Goal: Task Accomplishment & Management: Use online tool/utility

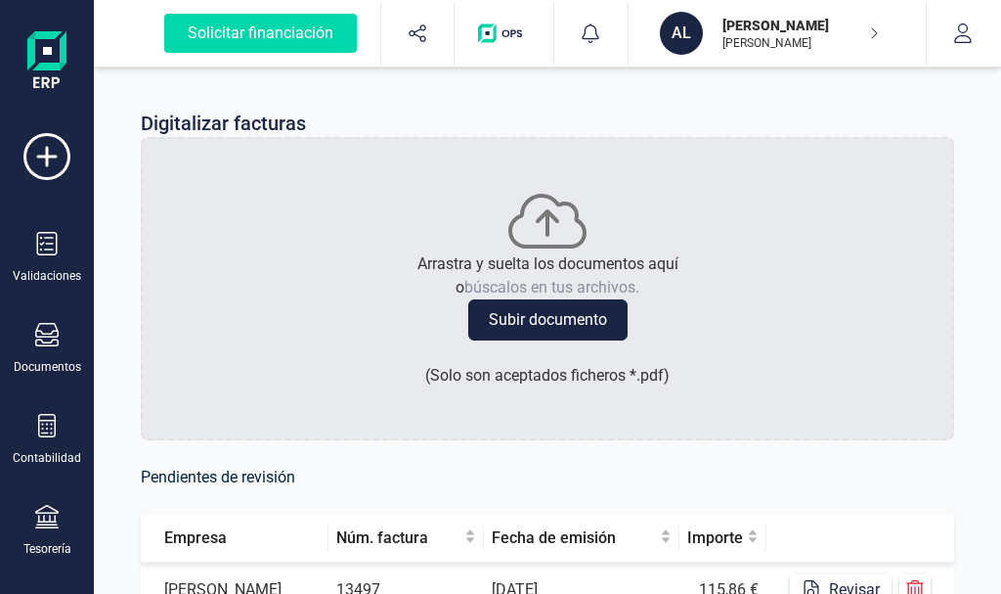
click at [568, 318] on button "Subir documento" at bounding box center [547, 319] width 159 height 41
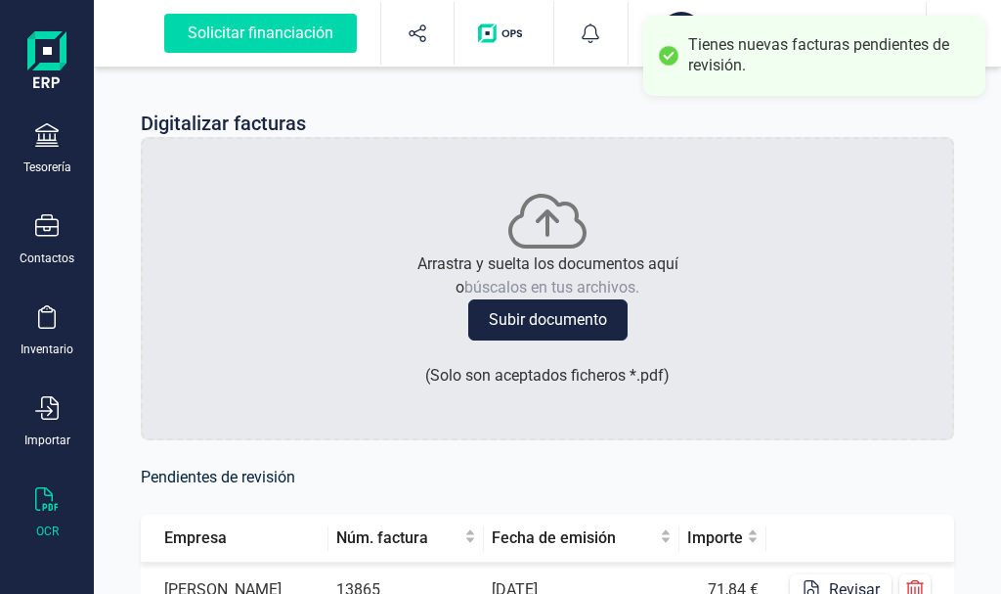
click at [824, 54] on div "Tienes nuevas facturas pendientes de revisión." at bounding box center [829, 55] width 283 height 41
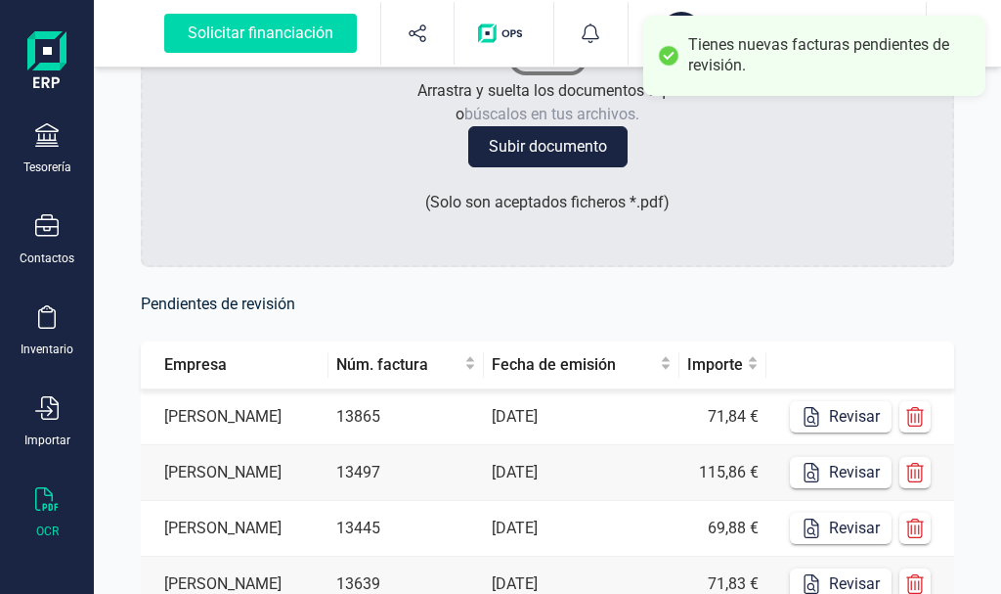
scroll to position [196, 0]
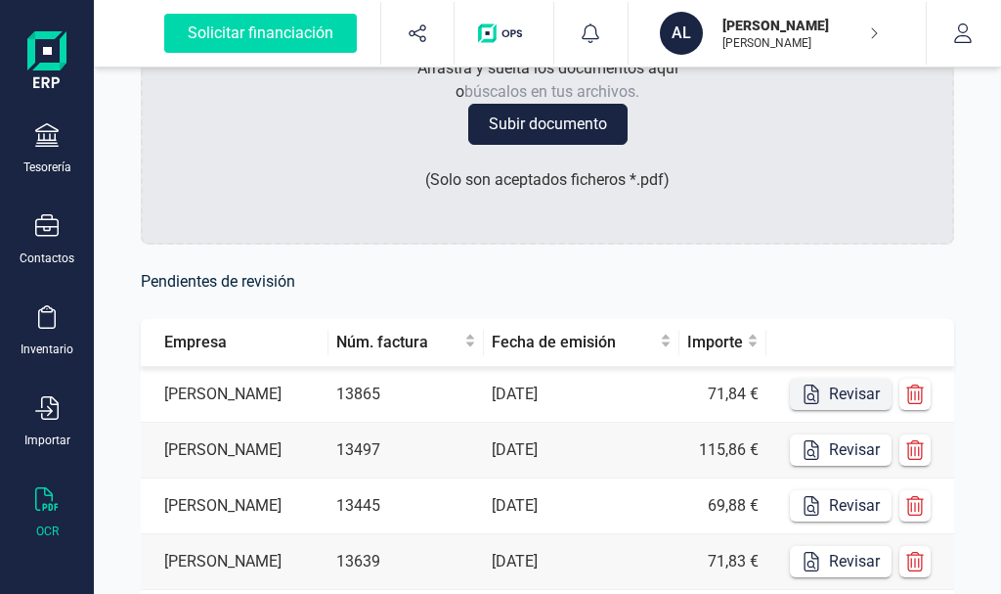
click at [854, 398] on button "Revisar" at bounding box center [841, 393] width 102 height 31
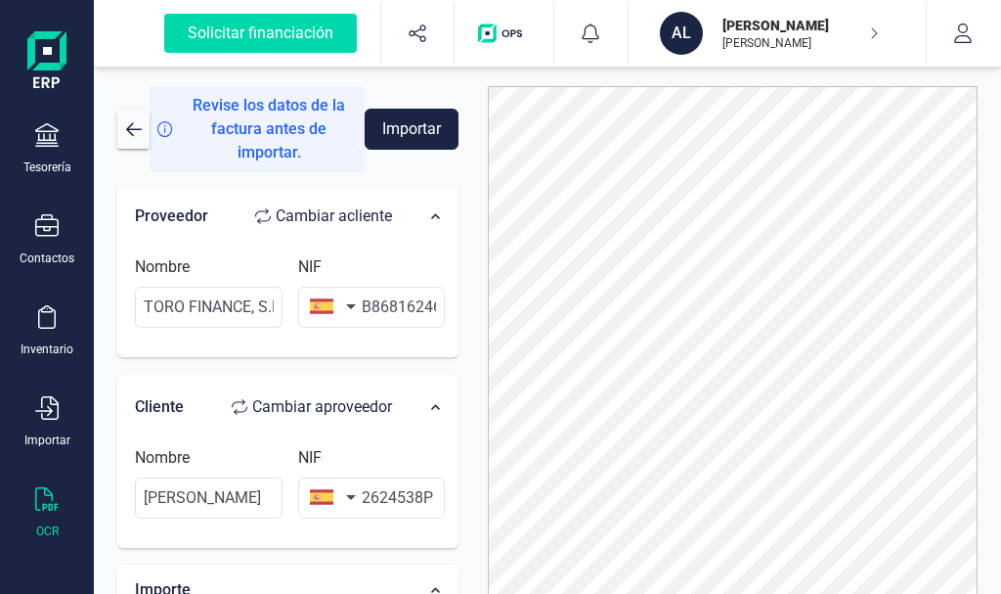
scroll to position [293, 0]
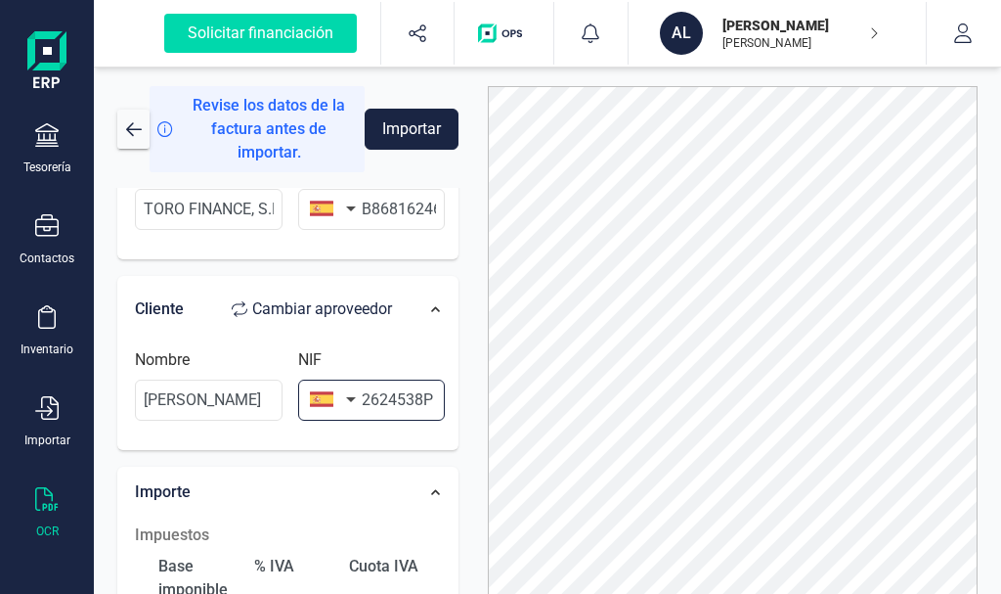
click at [362, 398] on input "2624538P" at bounding box center [372, 399] width 148 height 41
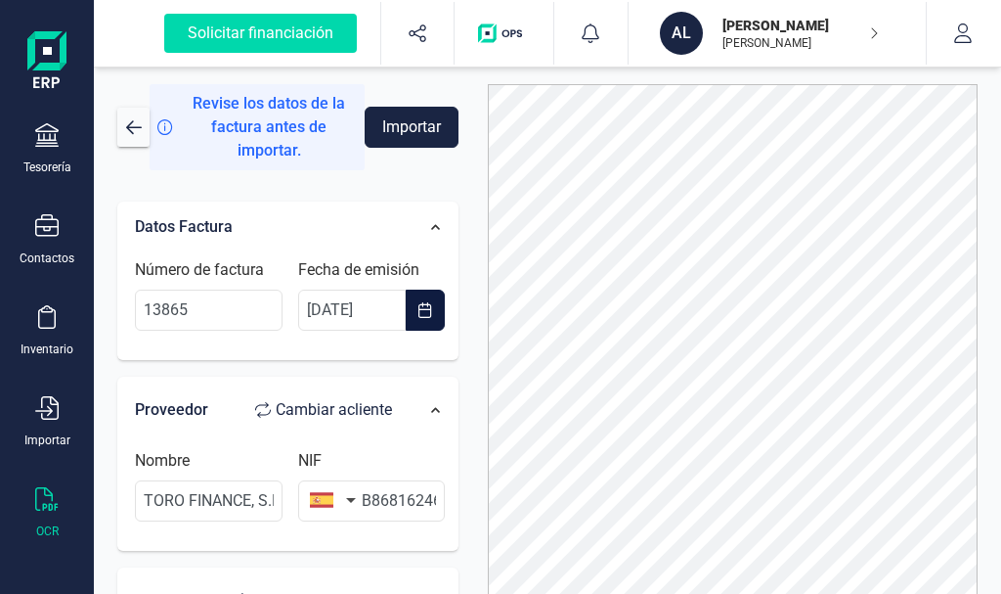
scroll to position [0, 0]
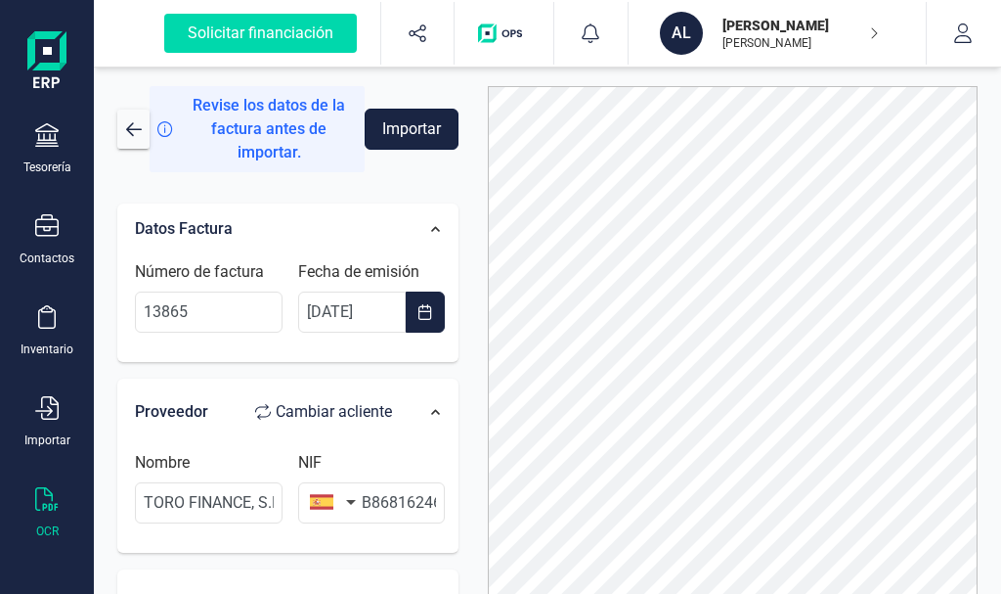
type input "02624538P"
click at [403, 118] on button "Importar" at bounding box center [412, 129] width 94 height 41
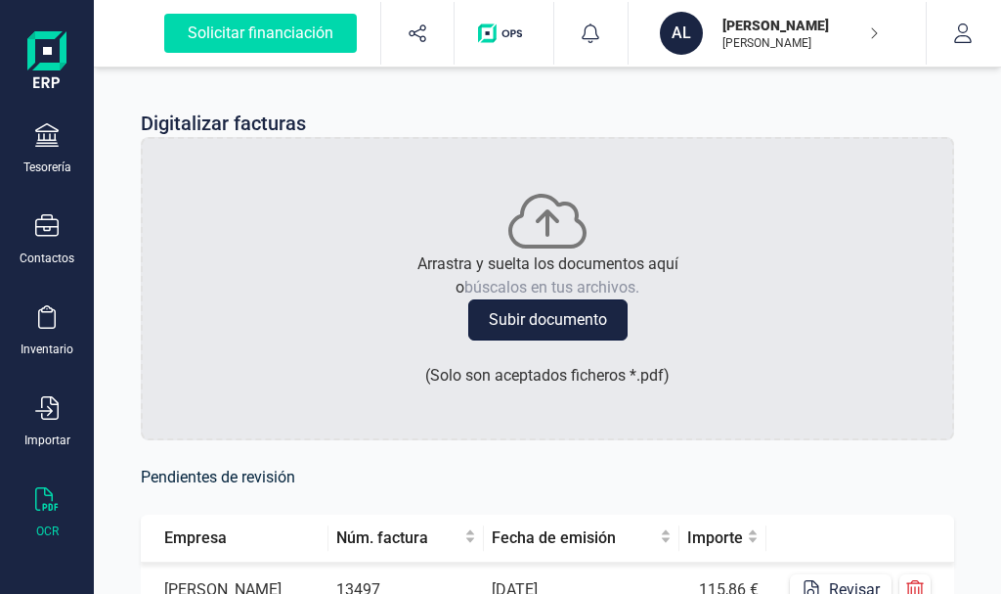
click at [536, 322] on button "Subir documento" at bounding box center [547, 319] width 159 height 41
click at [529, 322] on button "Subir documento" at bounding box center [547, 319] width 159 height 41
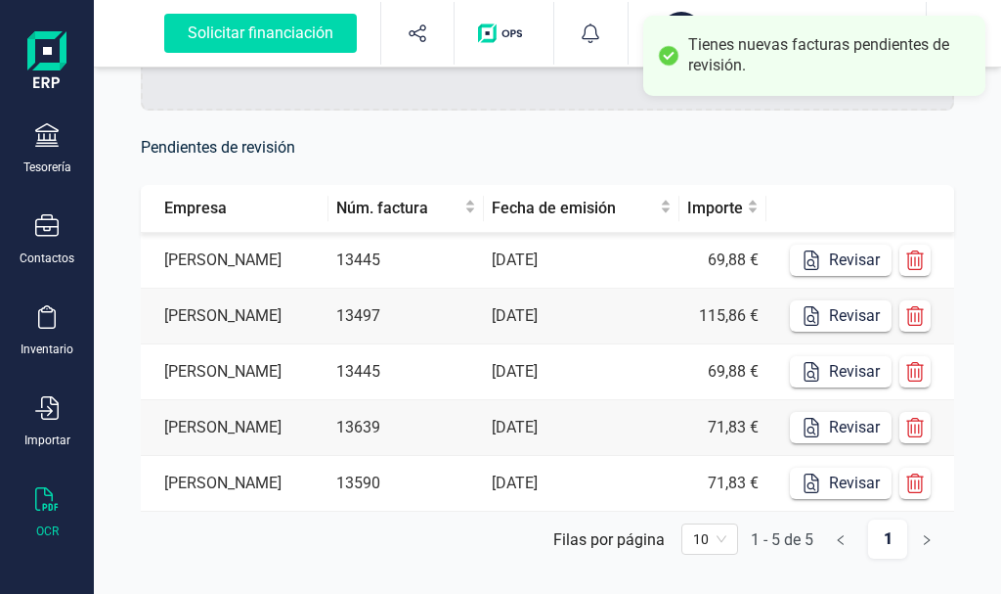
scroll to position [373, 0]
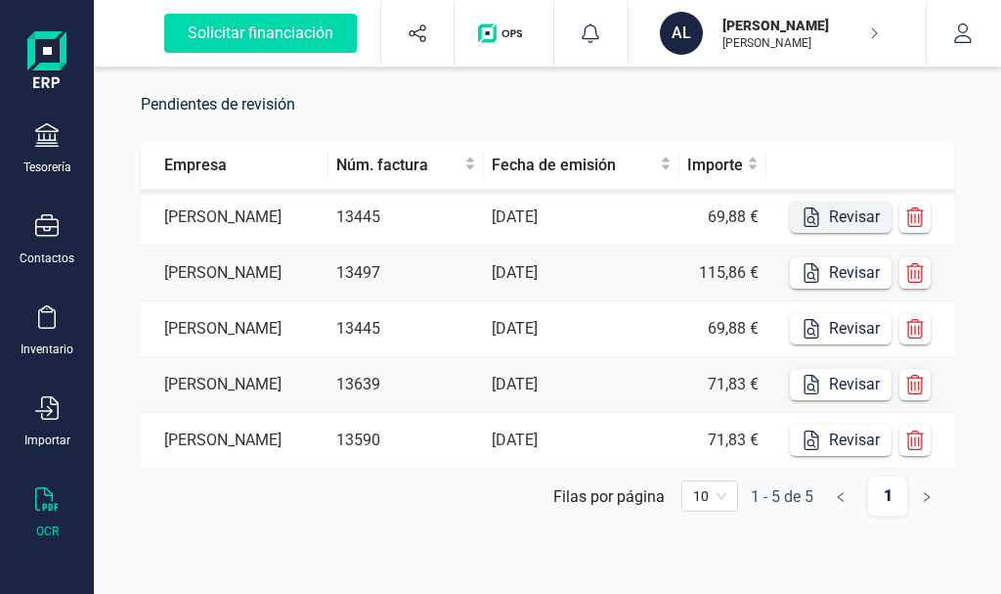
click at [855, 219] on button "Revisar" at bounding box center [841, 216] width 102 height 31
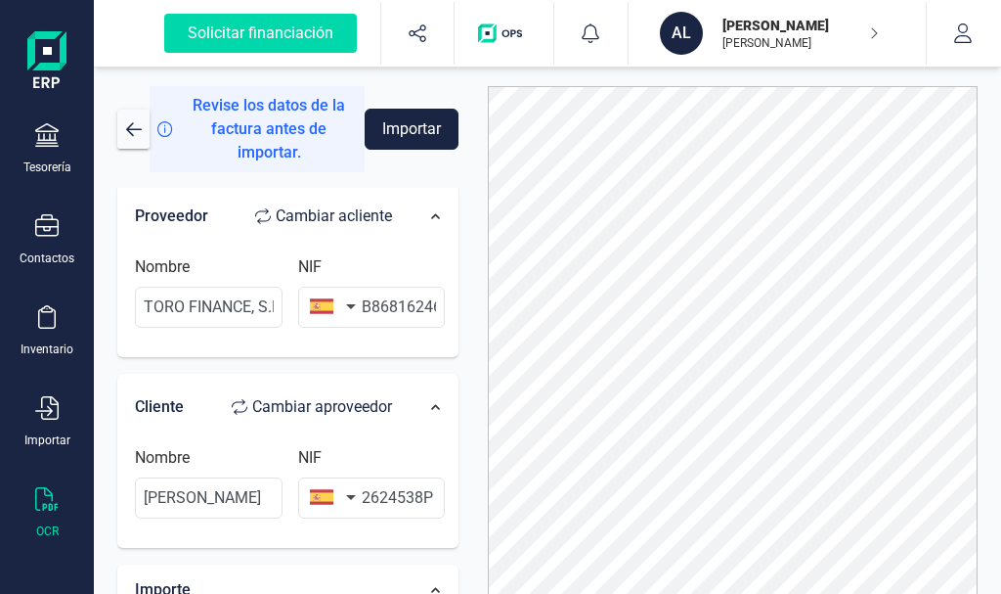
scroll to position [293, 0]
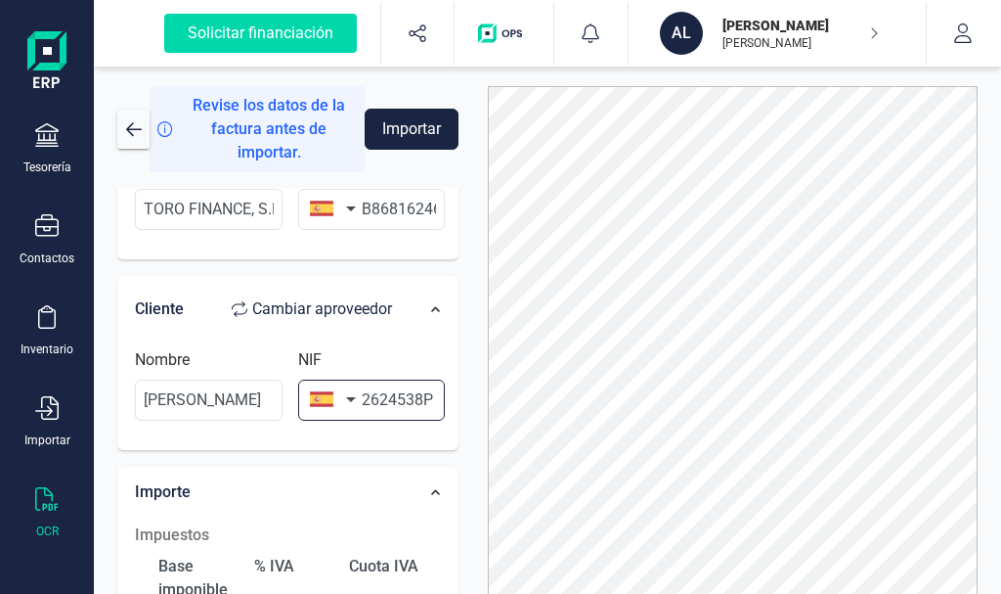
drag, startPoint x: 362, startPoint y: 398, endPoint x: 369, endPoint y: 411, distance: 14.4
click at [363, 398] on input "2624538P" at bounding box center [372, 399] width 148 height 41
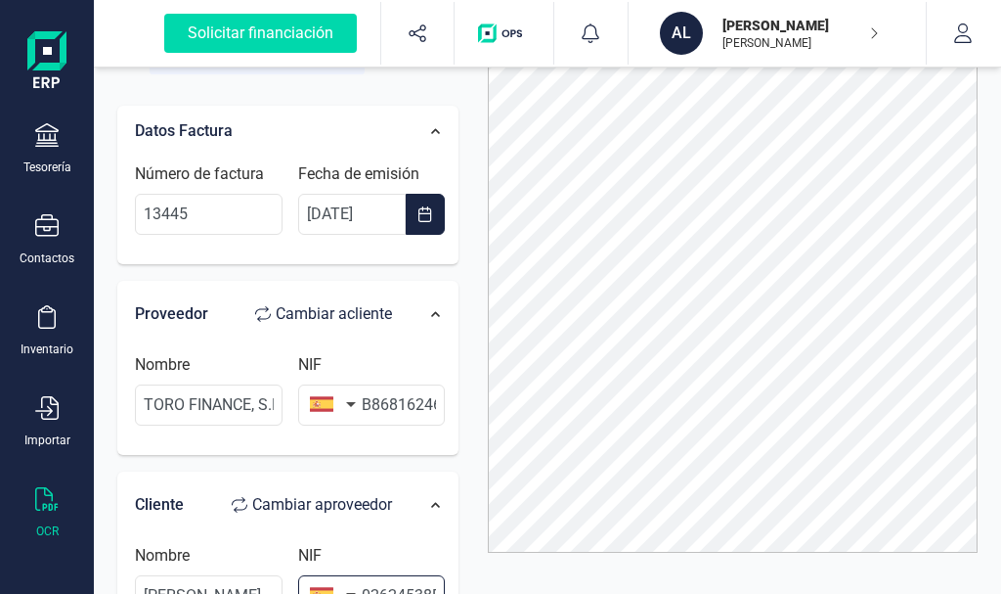
scroll to position [0, 0]
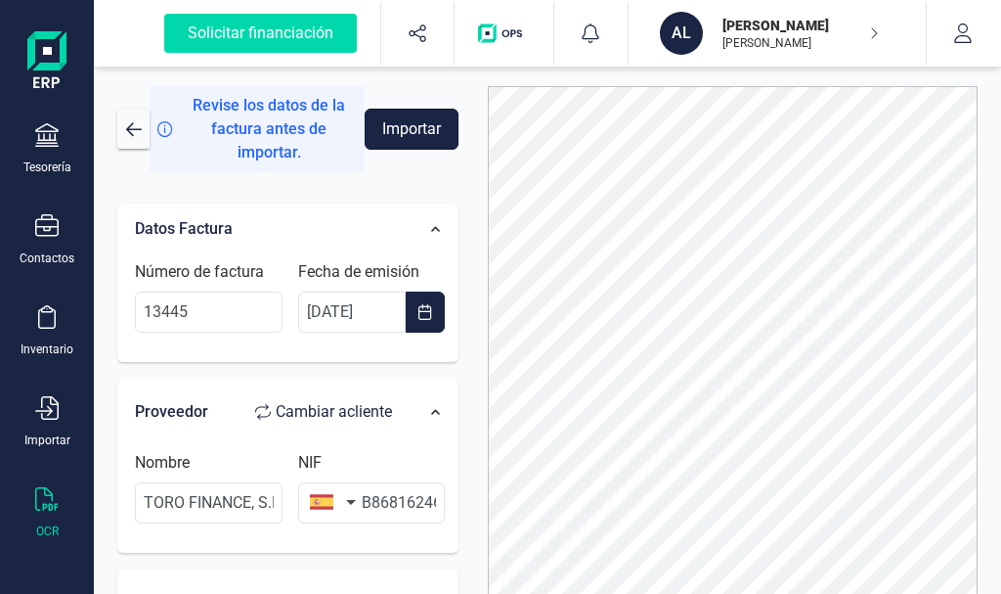
type input "02624538P"
click at [414, 119] on button "Importar" at bounding box center [412, 129] width 94 height 41
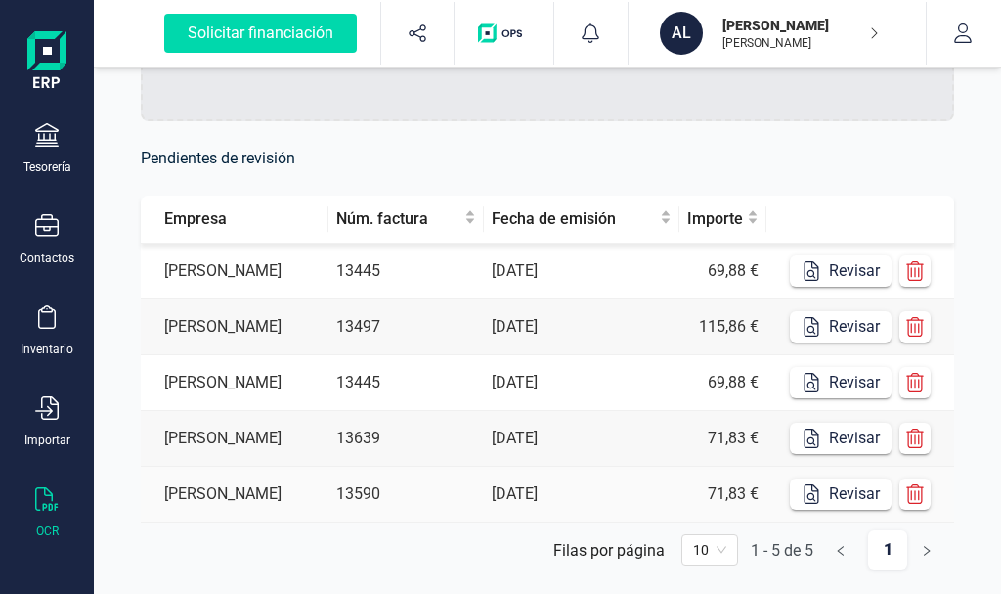
scroll to position [275, 0]
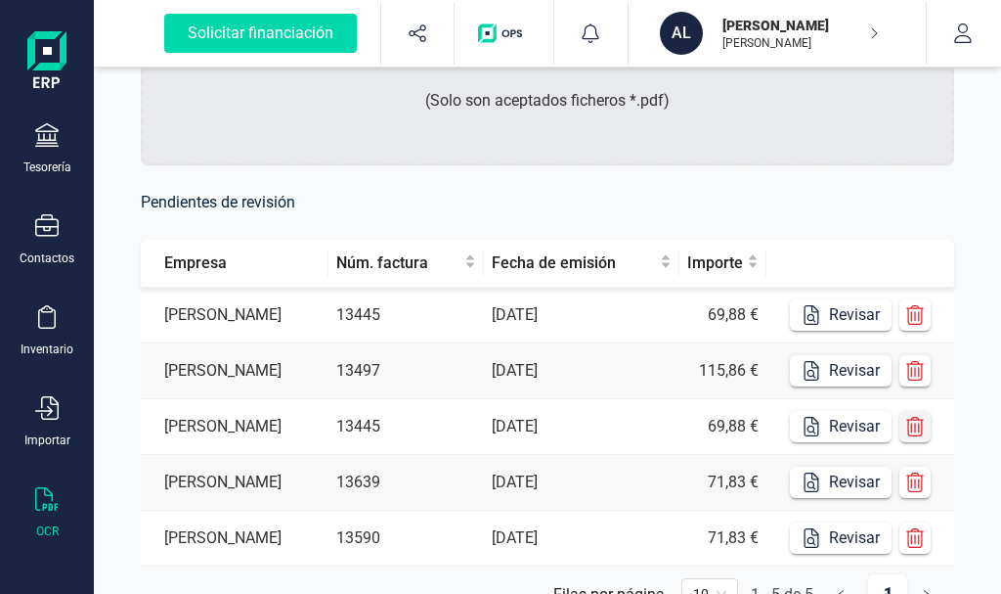
click at [911, 426] on icon "button" at bounding box center [915, 427] width 18 height 20
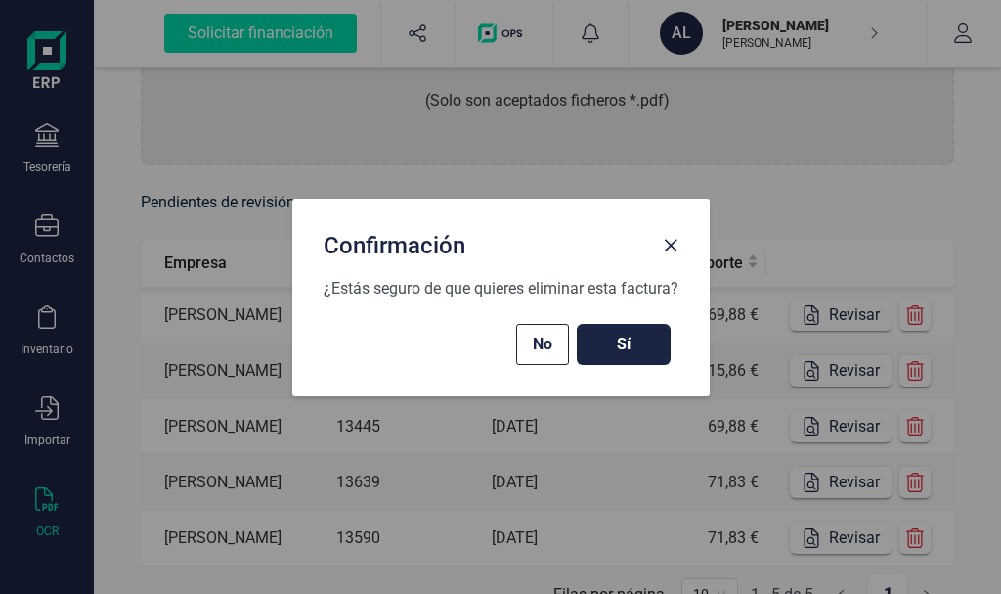
click at [544, 347] on span "No" at bounding box center [543, 343] width 20 height 23
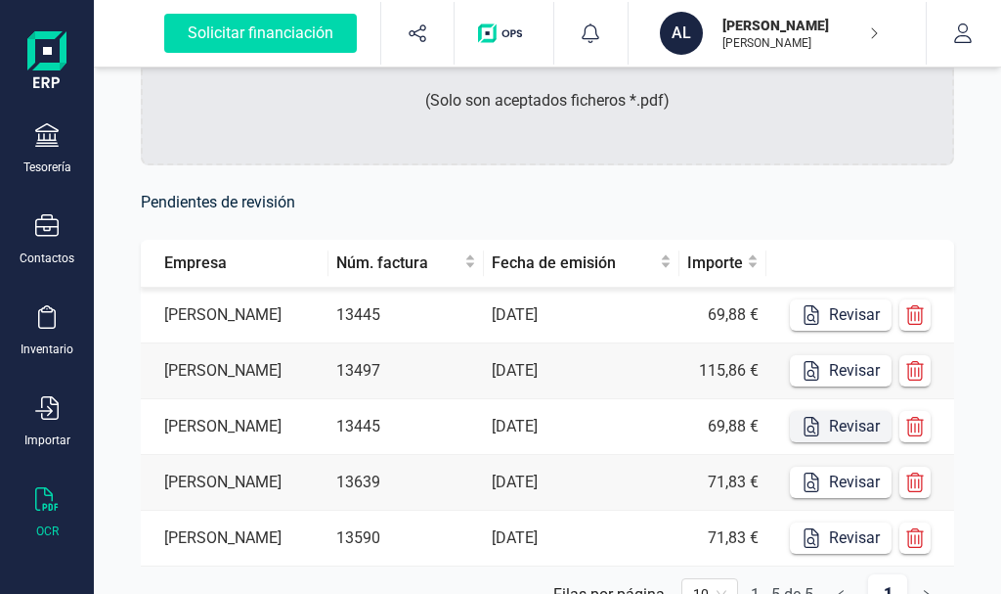
click at [863, 418] on button "Revisar" at bounding box center [841, 426] width 102 height 31
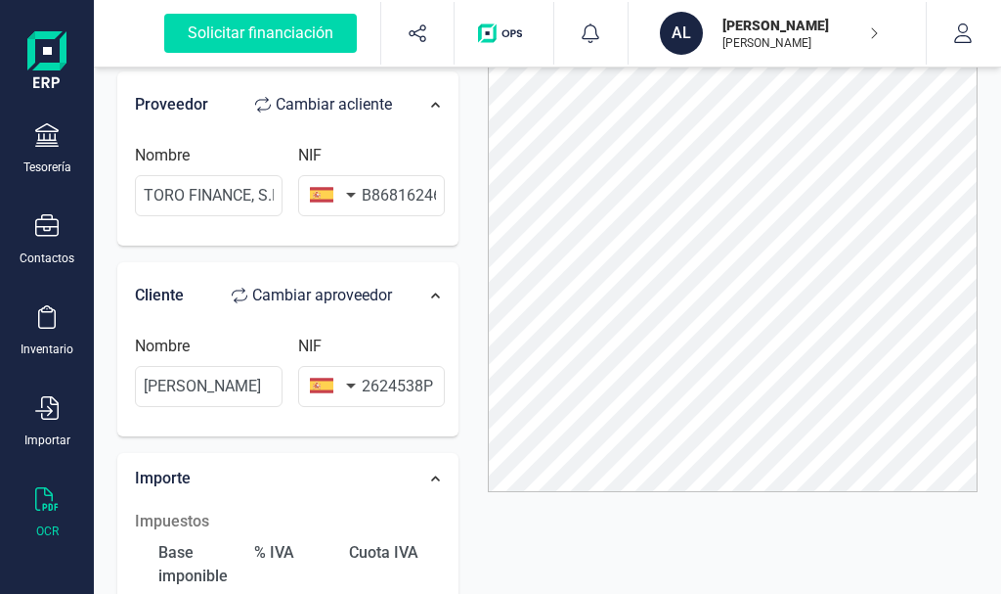
scroll to position [196, 0]
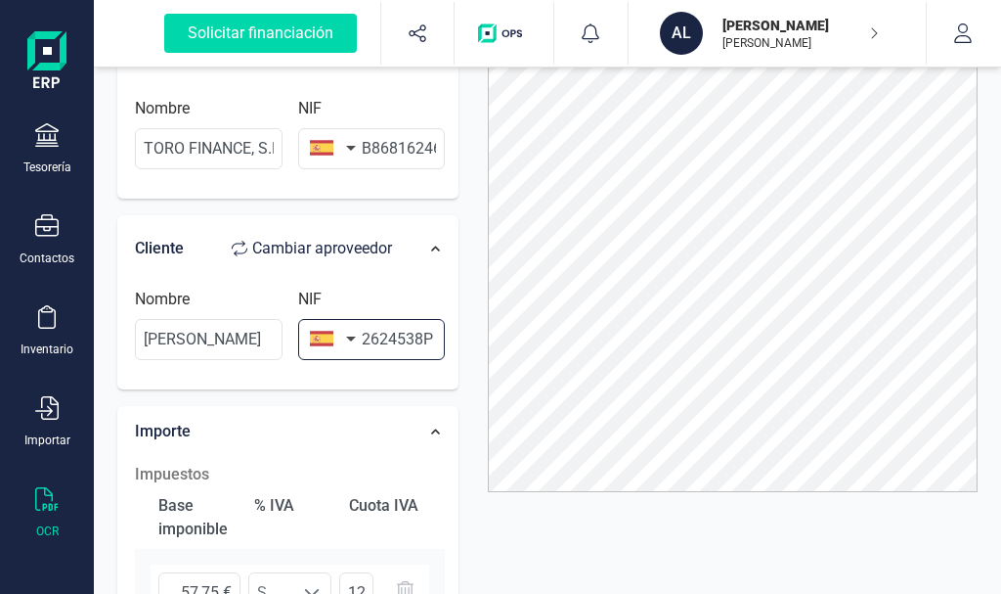
click at [362, 335] on input "2624538P" at bounding box center [372, 339] width 148 height 41
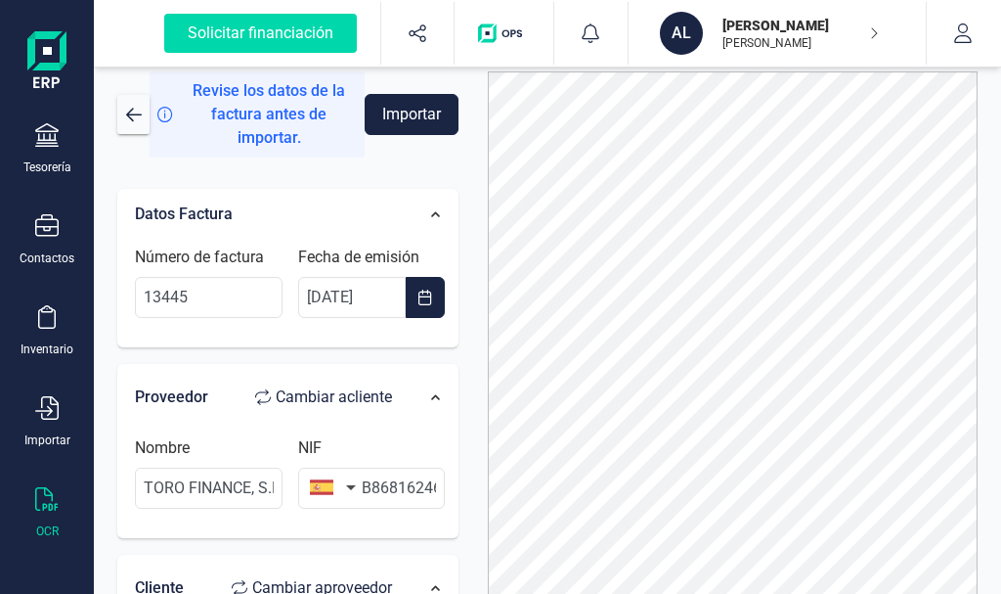
scroll to position [0, 0]
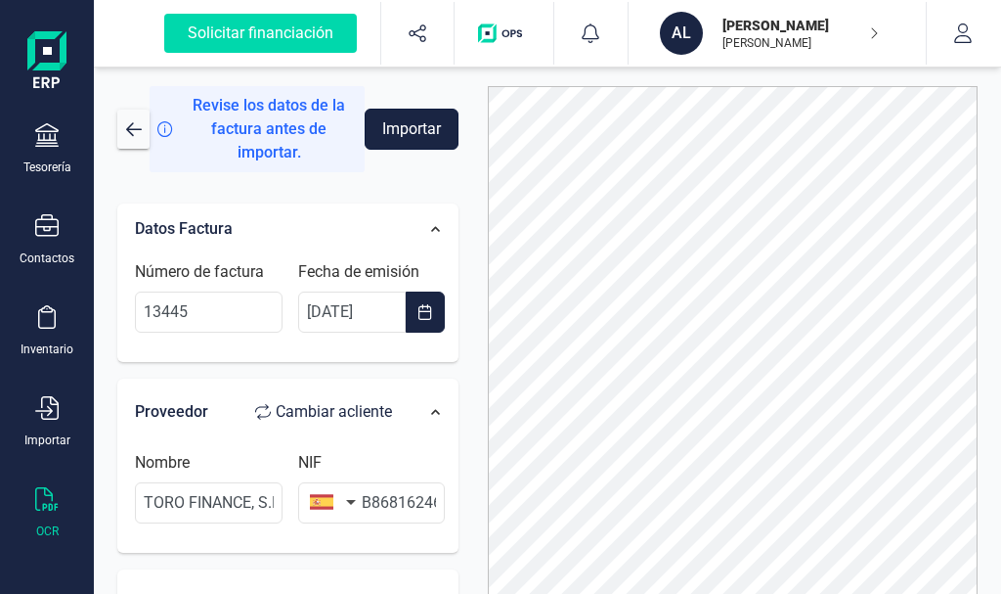
type input "02624538P"
click at [410, 135] on button "Importar" at bounding box center [412, 129] width 94 height 41
